Goal: Book appointment/travel/reservation

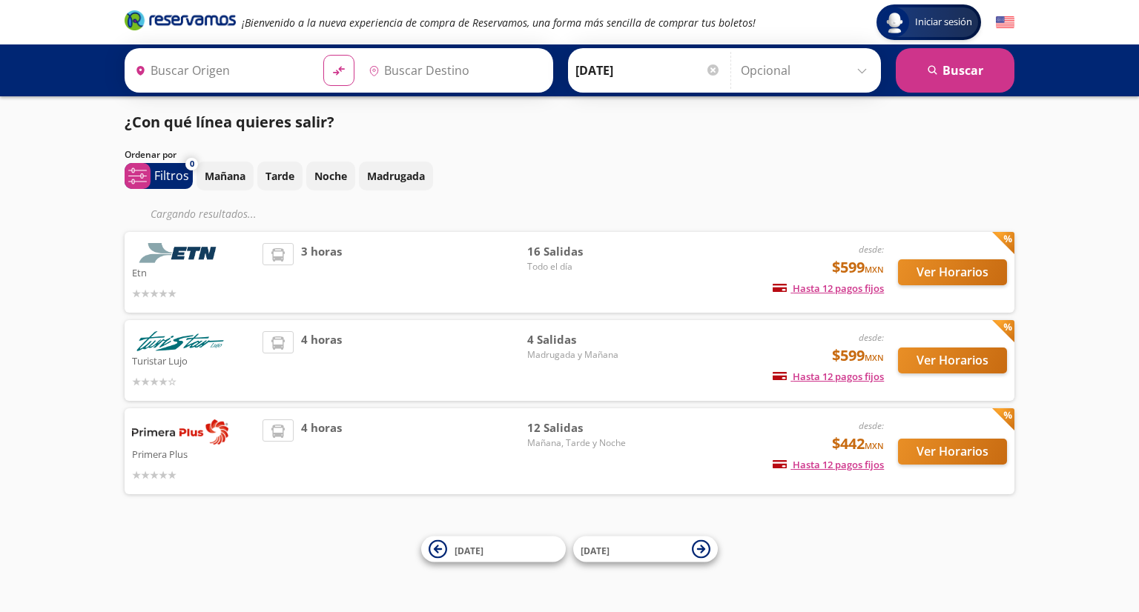
type input "[GEOGRAPHIC_DATA], [GEOGRAPHIC_DATA]"
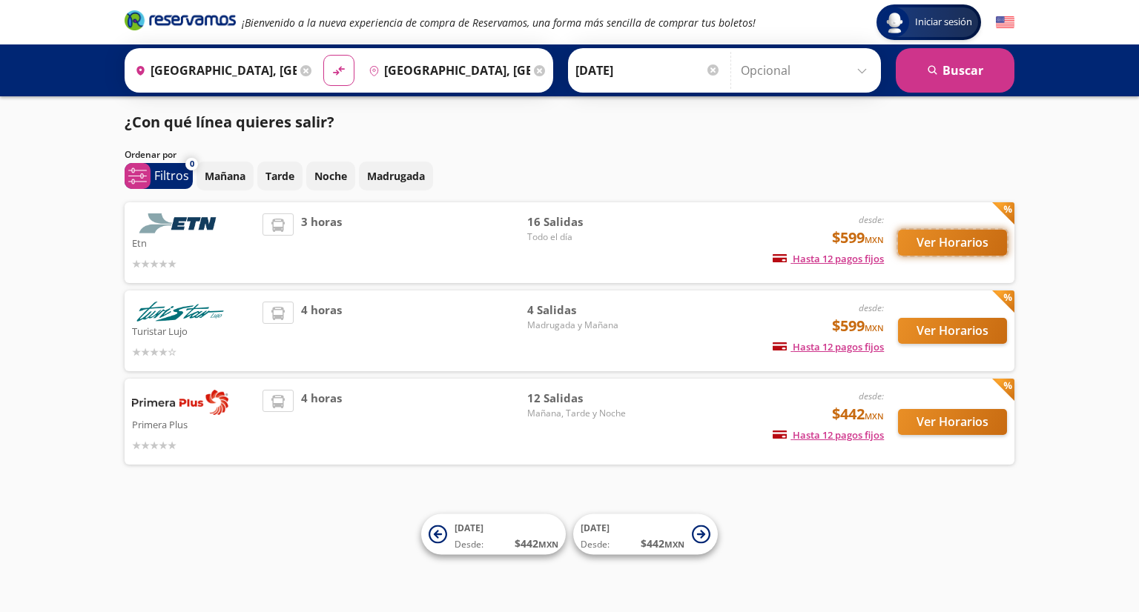
click at [939, 240] on button "Ver Horarios" at bounding box center [952, 243] width 109 height 26
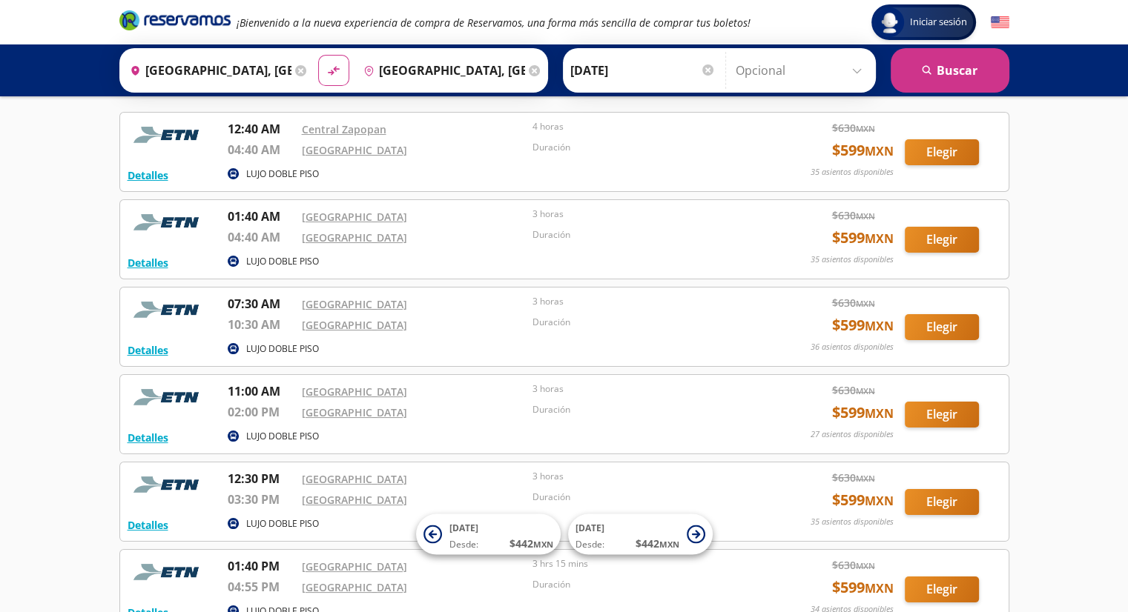
scroll to position [62, 0]
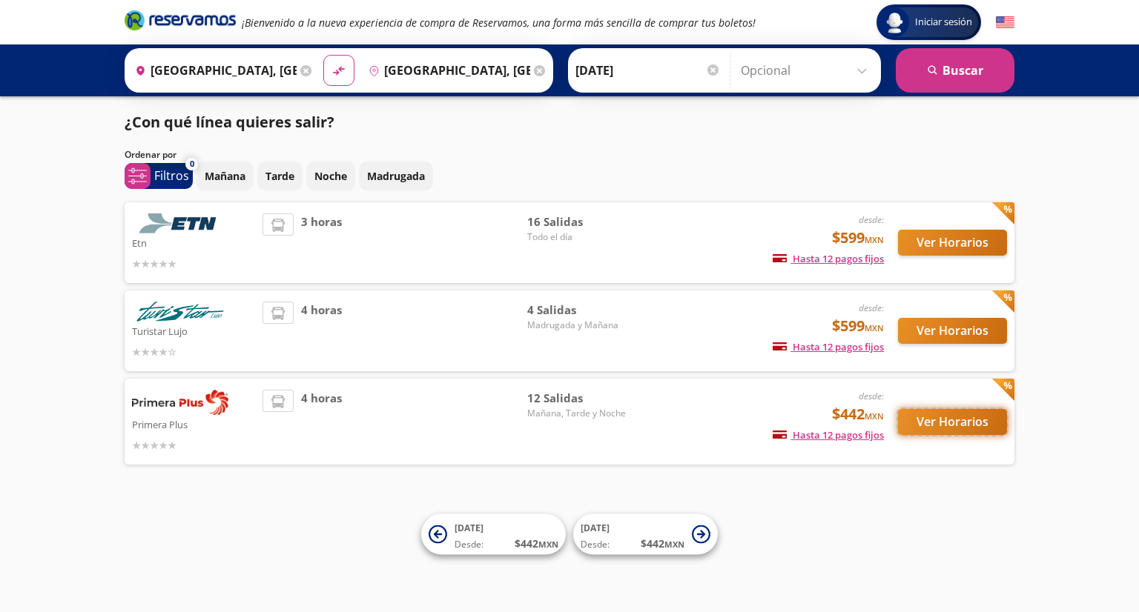
click at [921, 416] on button "Ver Horarios" at bounding box center [952, 422] width 109 height 26
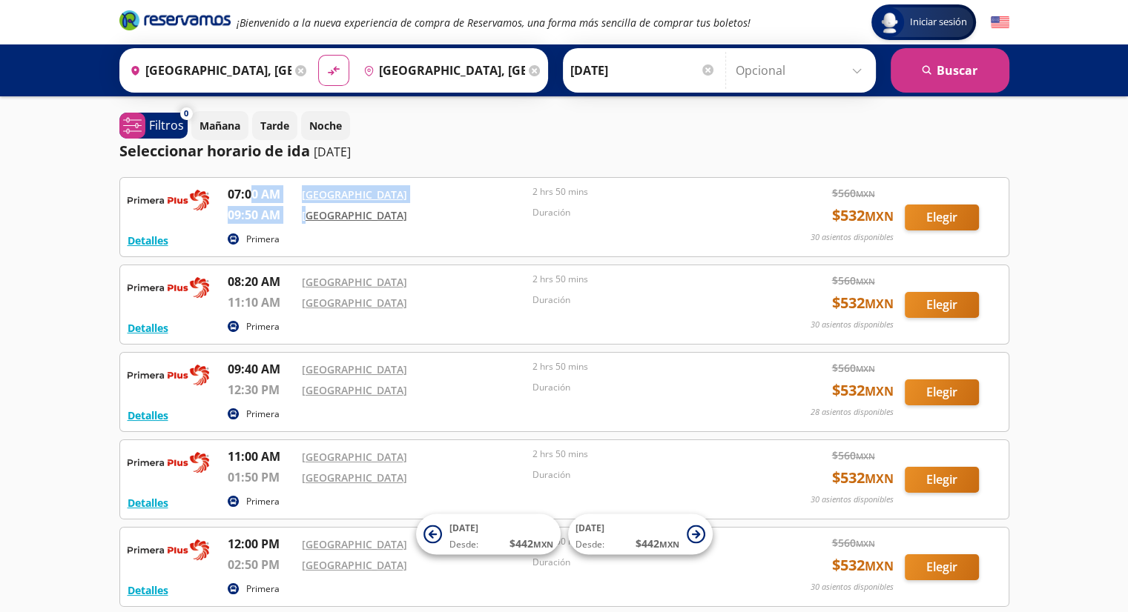
drag, startPoint x: 253, startPoint y: 196, endPoint x: 307, endPoint y: 220, distance: 59.1
click at [307, 220] on div "07:00 AM [GEOGRAPHIC_DATA] 09:50 AM [GEOGRAPHIC_DATA] 2 hrs 50 mins Duración" at bounding box center [492, 207] width 529 height 44
click at [252, 322] on p "Primera" at bounding box center [262, 326] width 33 height 13
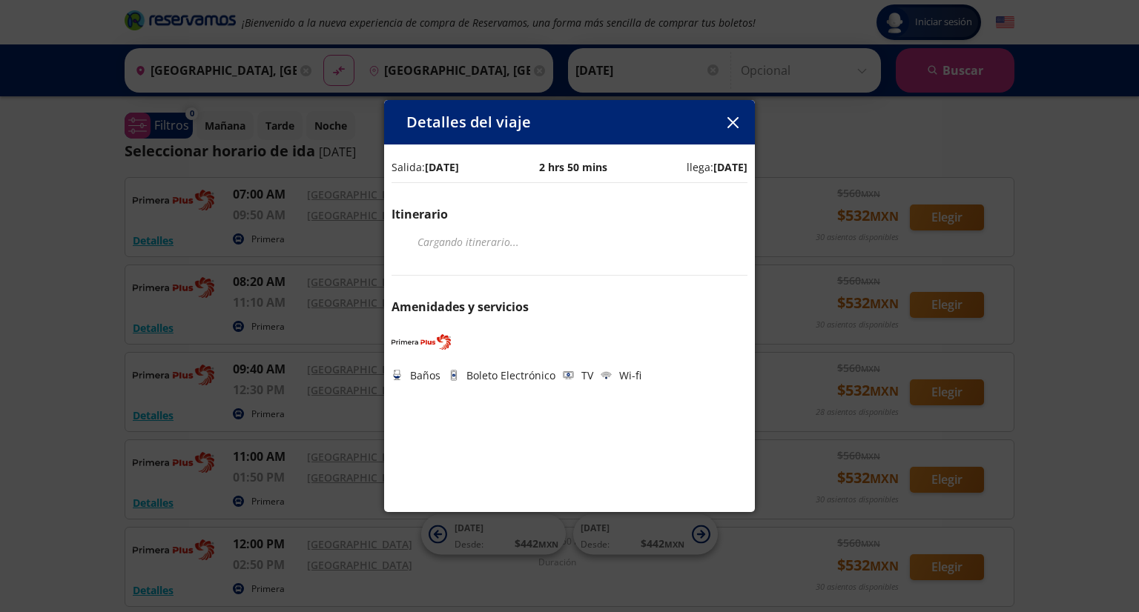
click at [727, 117] on icon "button" at bounding box center [732, 122] width 11 height 11
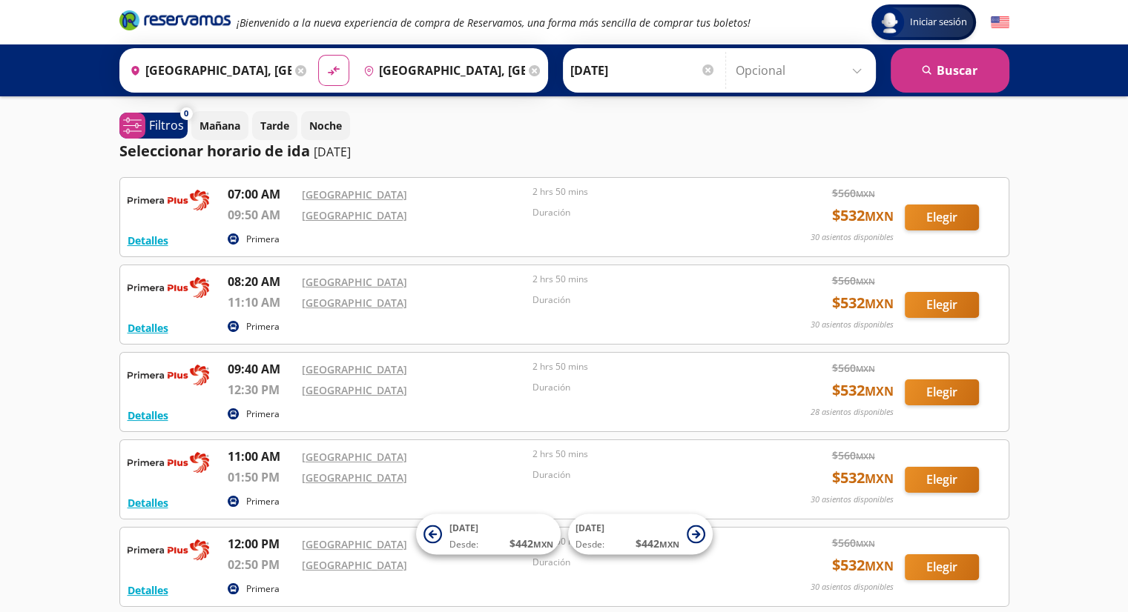
scroll to position [568, 0]
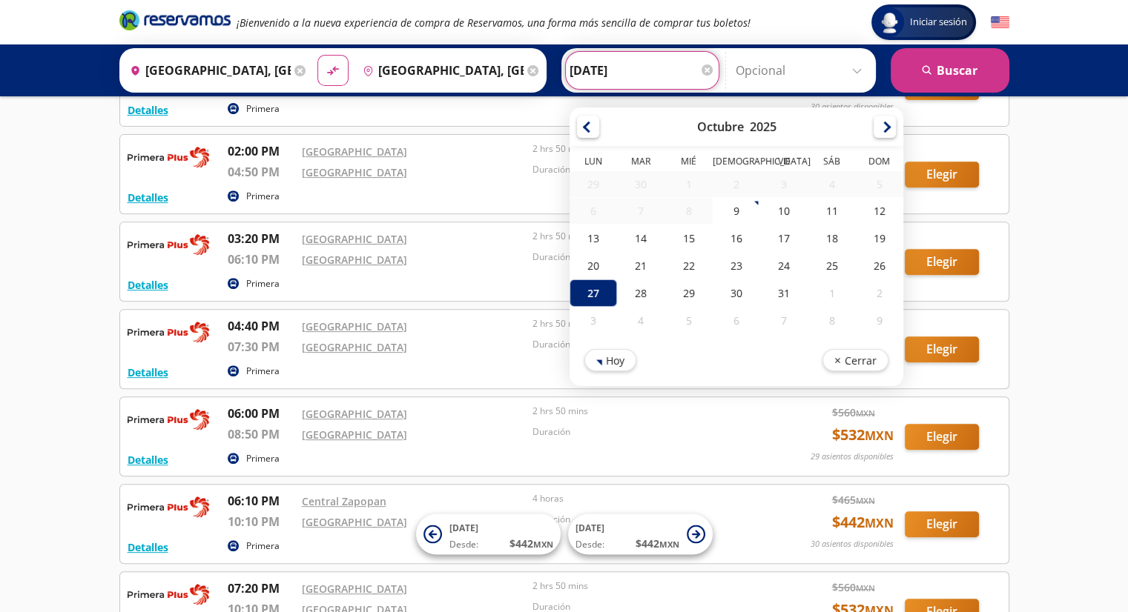
click at [595, 65] on input "[DATE]" at bounding box center [641, 70] width 145 height 37
click at [855, 256] on div "26" at bounding box center [878, 265] width 47 height 27
type input "[DATE]"
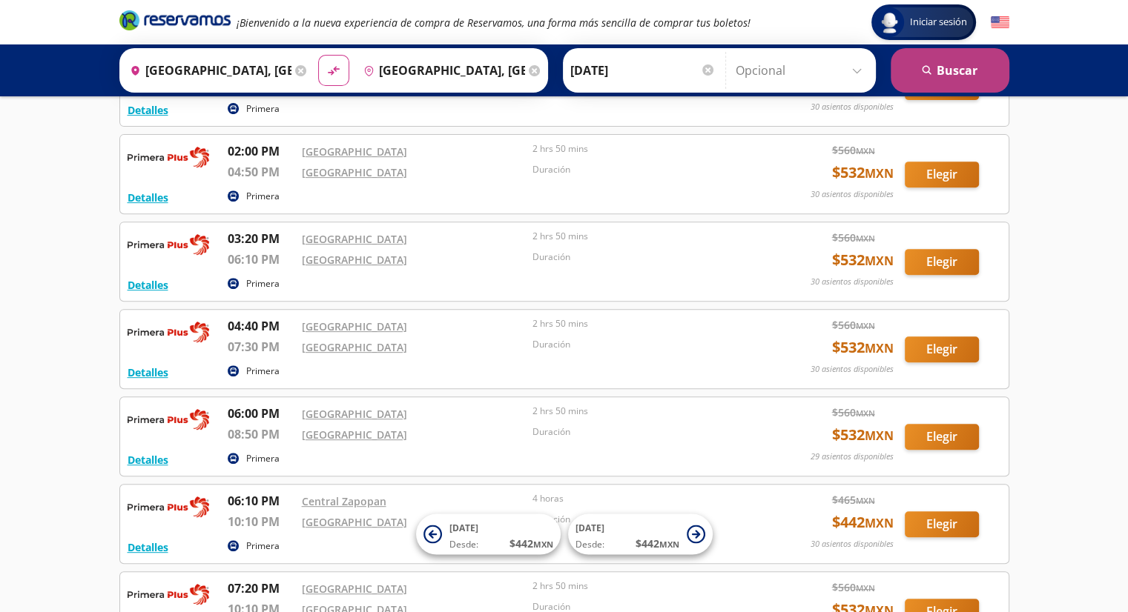
click at [904, 79] on button "search [GEOGRAPHIC_DATA]" at bounding box center [949, 70] width 119 height 44
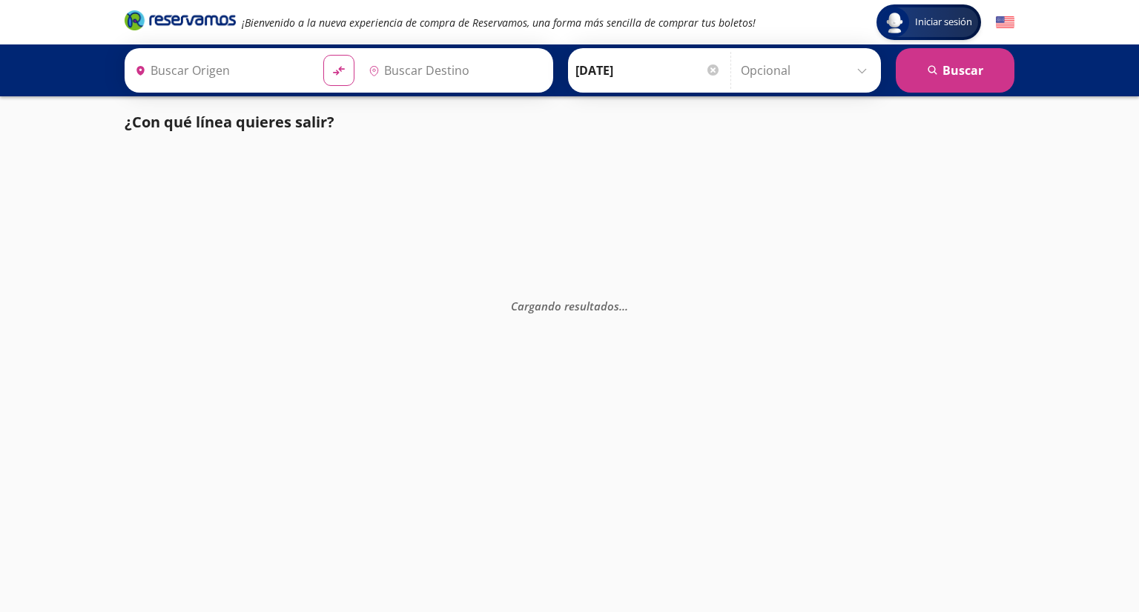
type input "[GEOGRAPHIC_DATA], [GEOGRAPHIC_DATA]"
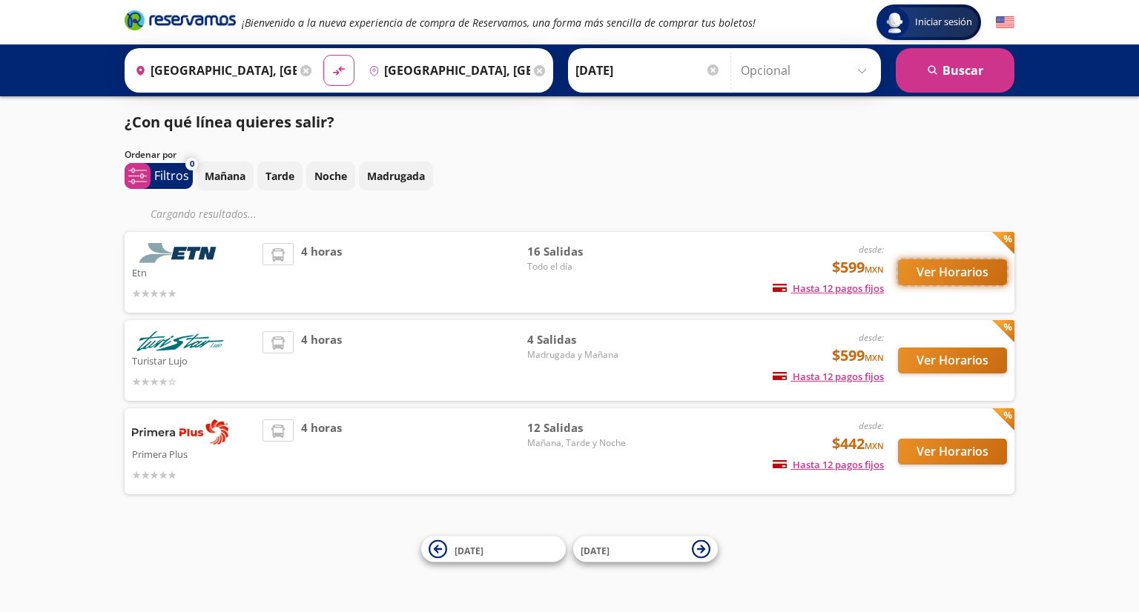
click at [923, 271] on button "Ver Horarios" at bounding box center [952, 272] width 109 height 26
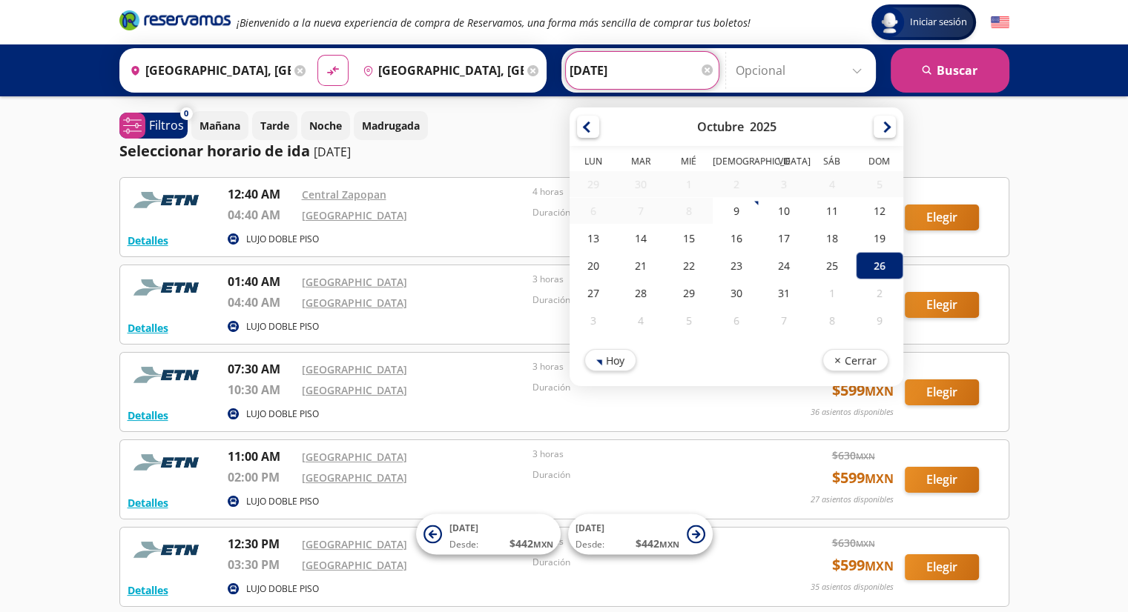
click at [602, 63] on input "[DATE]" at bounding box center [641, 70] width 145 height 37
click at [592, 295] on div "27" at bounding box center [592, 292] width 47 height 27
type input "[DATE]"
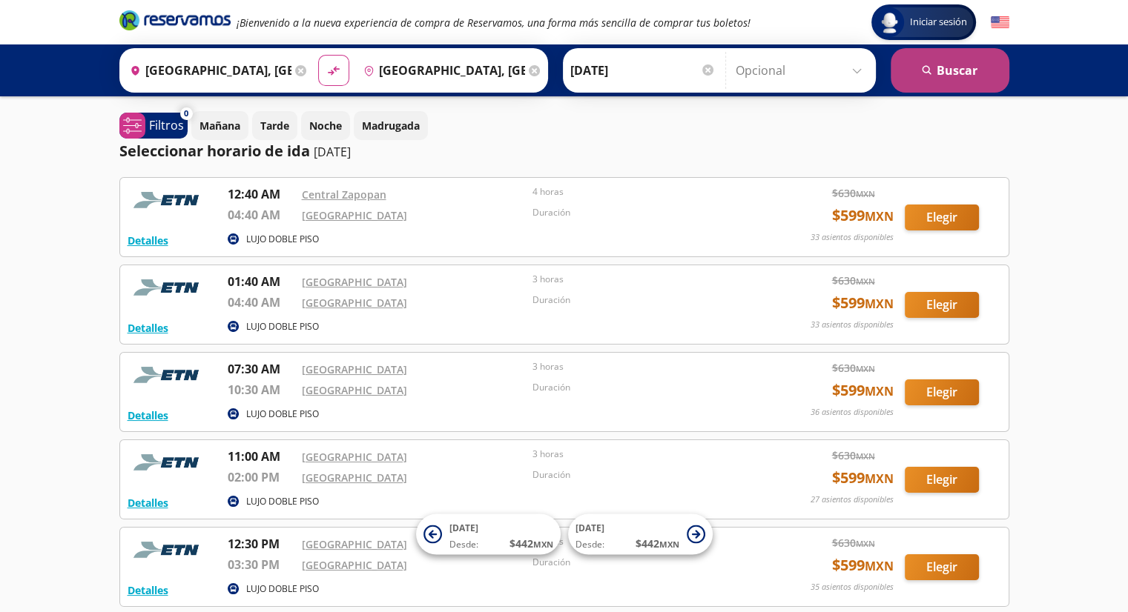
click at [967, 73] on button "search [GEOGRAPHIC_DATA]" at bounding box center [949, 70] width 119 height 44
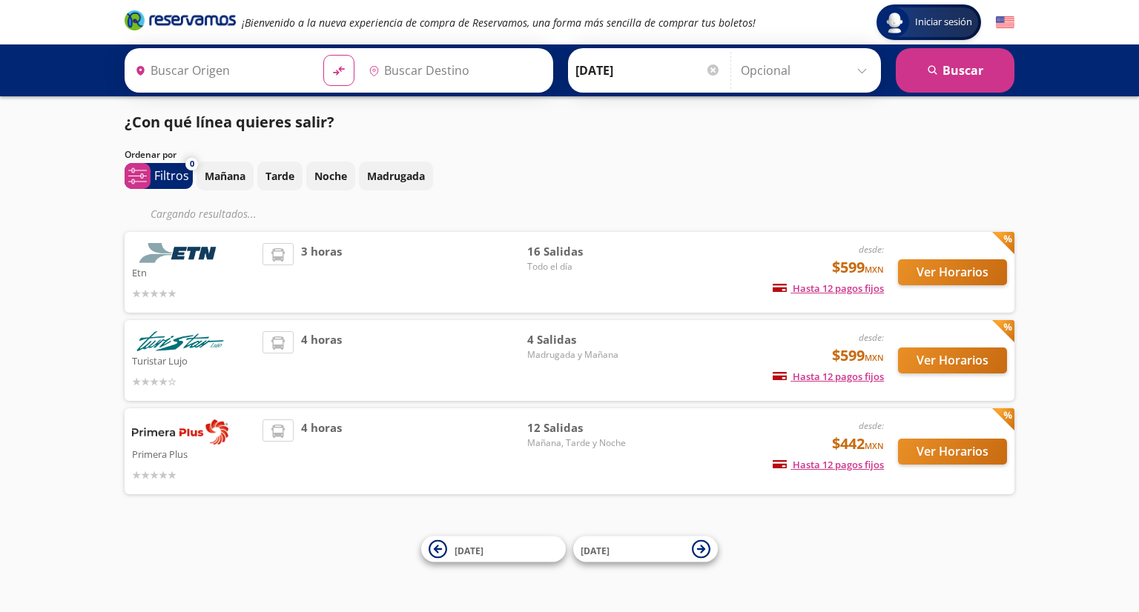
type input "[GEOGRAPHIC_DATA], [GEOGRAPHIC_DATA]"
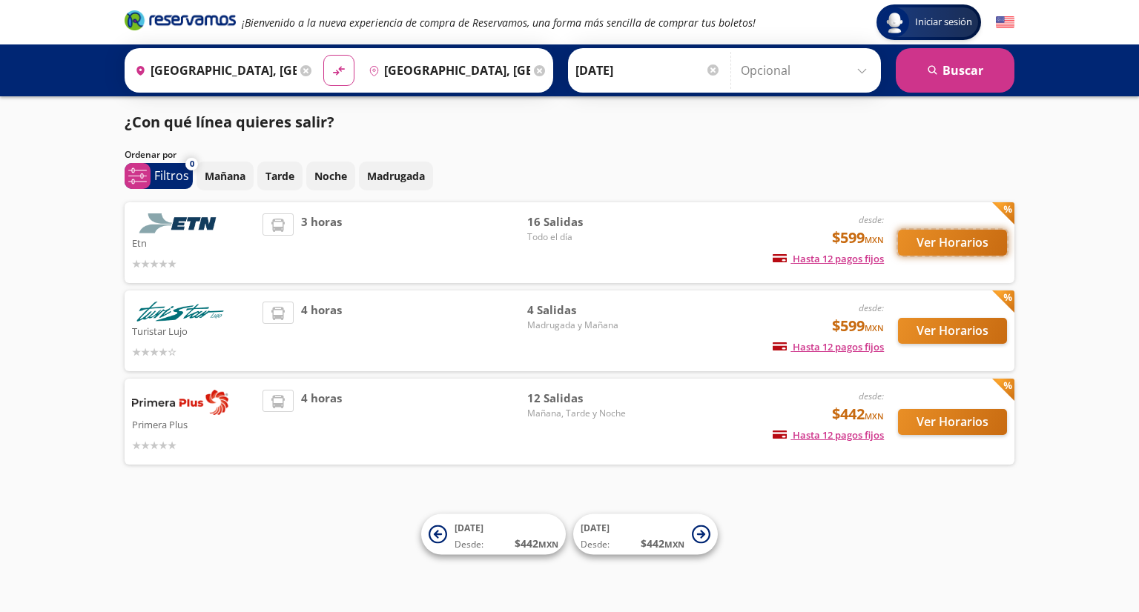
click at [958, 250] on button "Ver Horarios" at bounding box center [952, 243] width 109 height 26
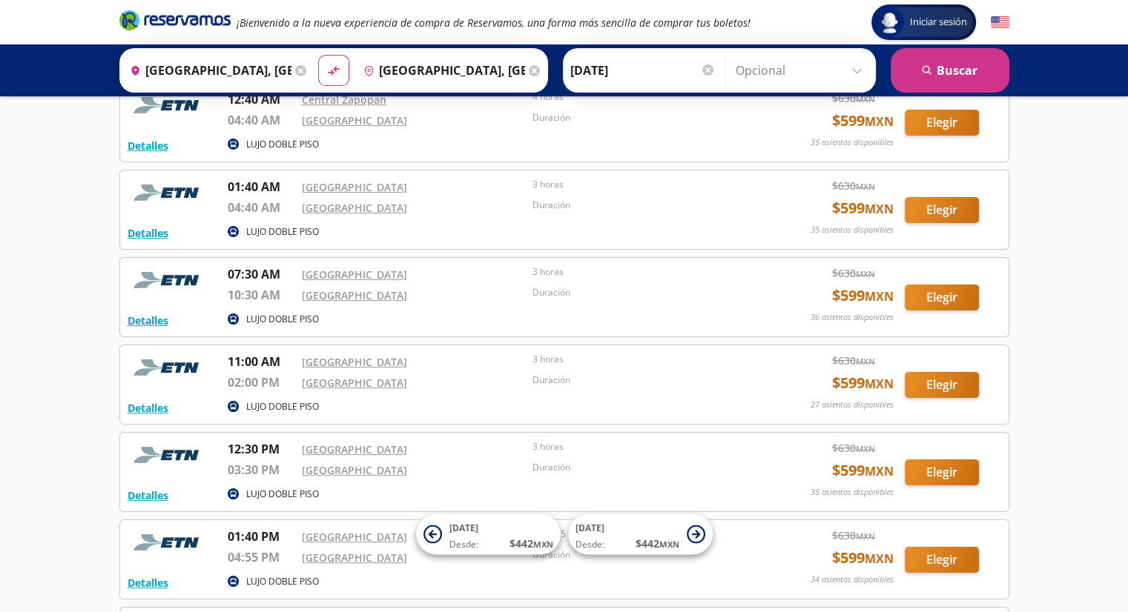
scroll to position [15, 0]
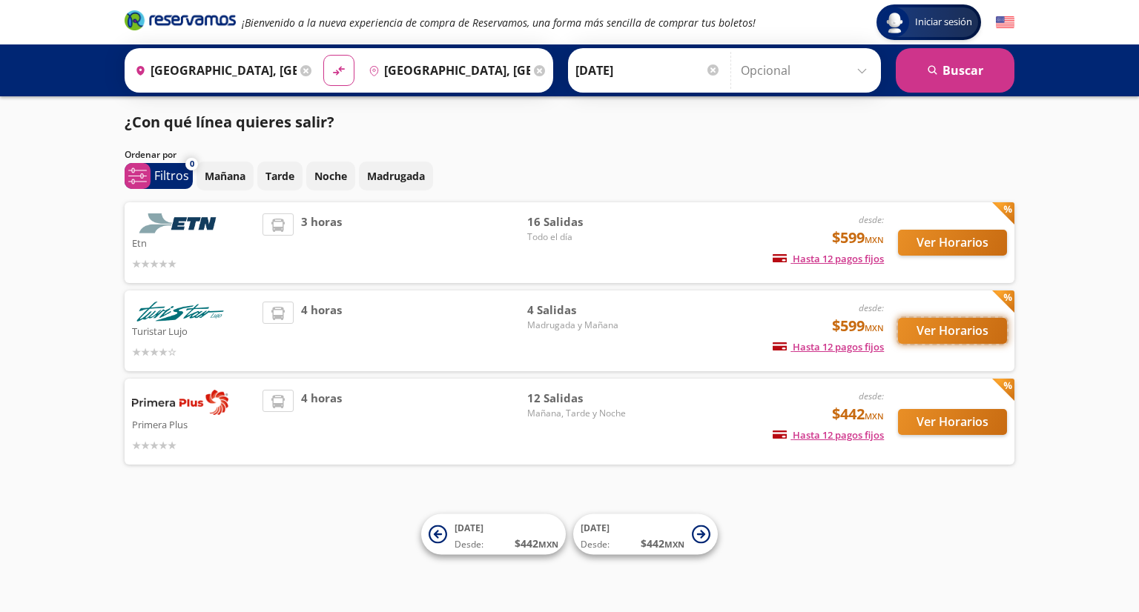
click at [923, 328] on button "Ver Horarios" at bounding box center [952, 331] width 109 height 26
